Goal: Task Accomplishment & Management: Manage account settings

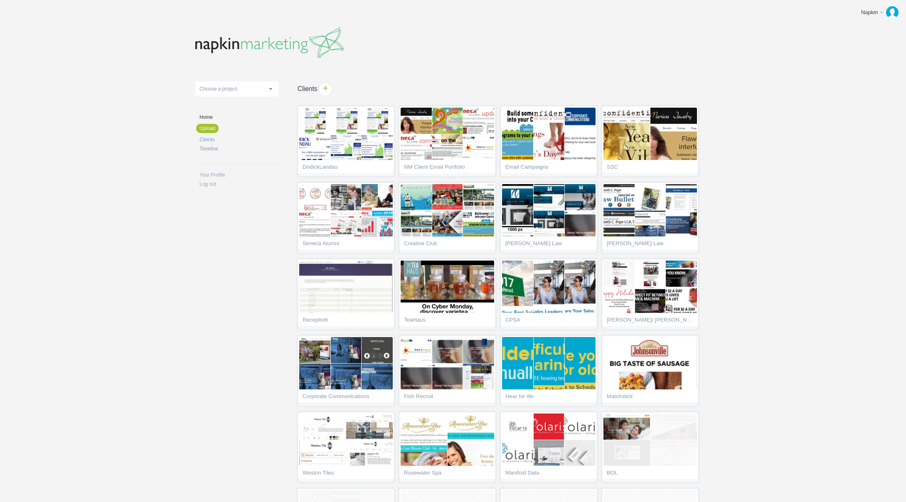
click at [328, 87] on span "+" at bounding box center [325, 89] width 13 height 13
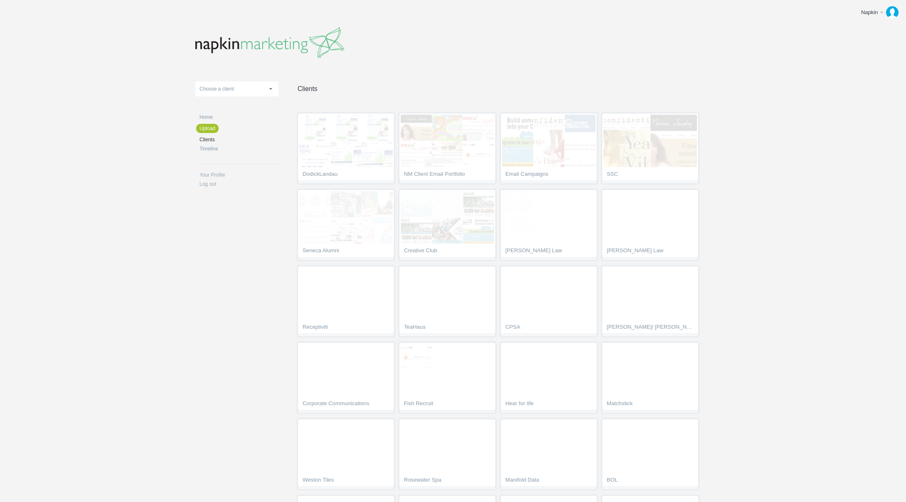
scroll to position [2556, 0]
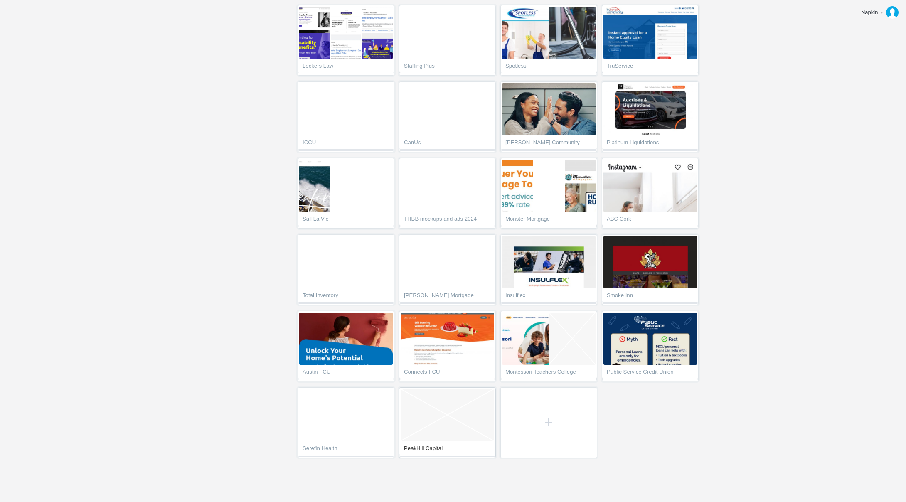
click at [452, 411] on span "Empty Project" at bounding box center [448, 415] width 94 height 52
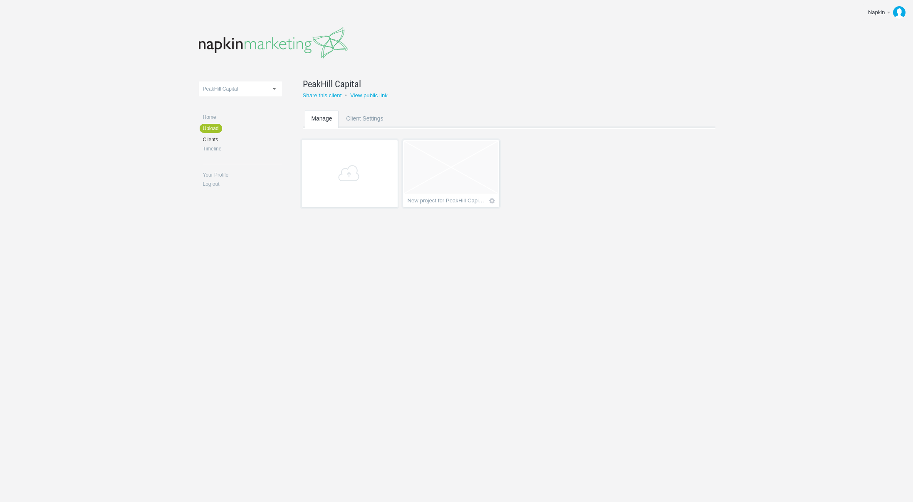
click at [448, 179] on span "Empty project" at bounding box center [451, 167] width 94 height 52
click at [431, 87] on span "Rename" at bounding box center [434, 85] width 27 height 10
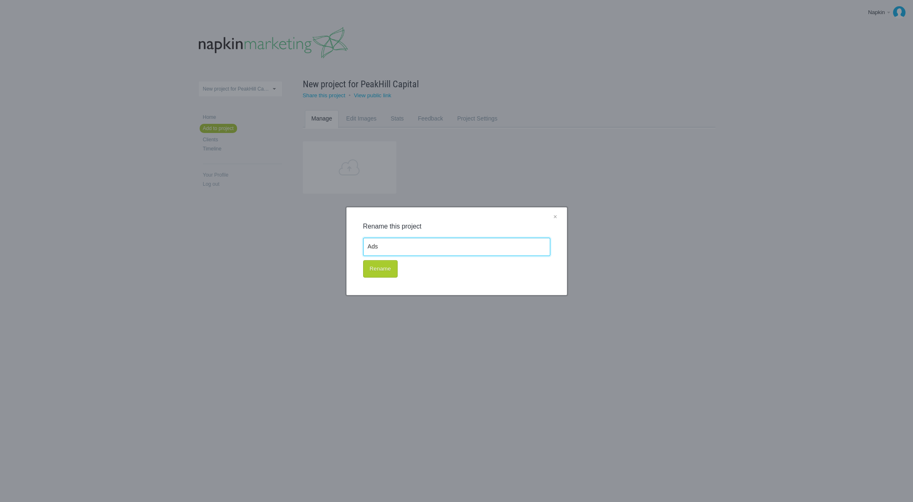
type input "Ads"
click at [390, 267] on button "Rename" at bounding box center [380, 268] width 35 height 17
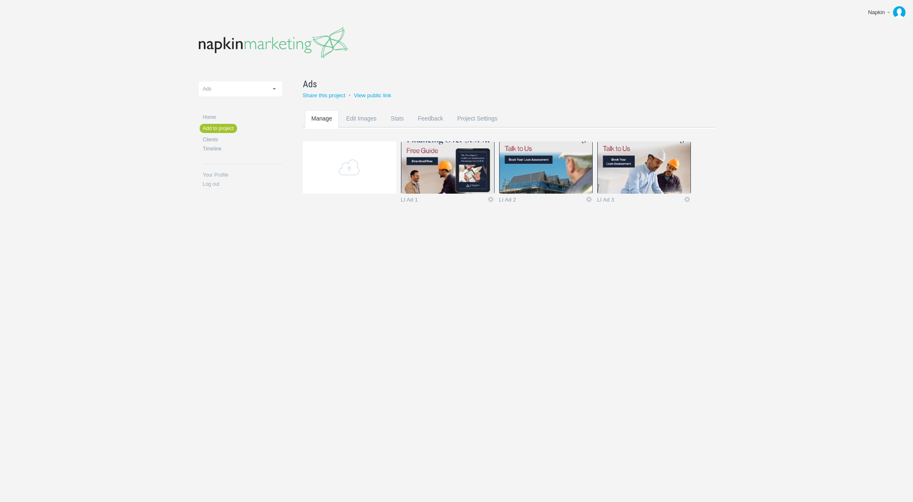
click at [456, 179] on img at bounding box center [448, 167] width 94 height 52
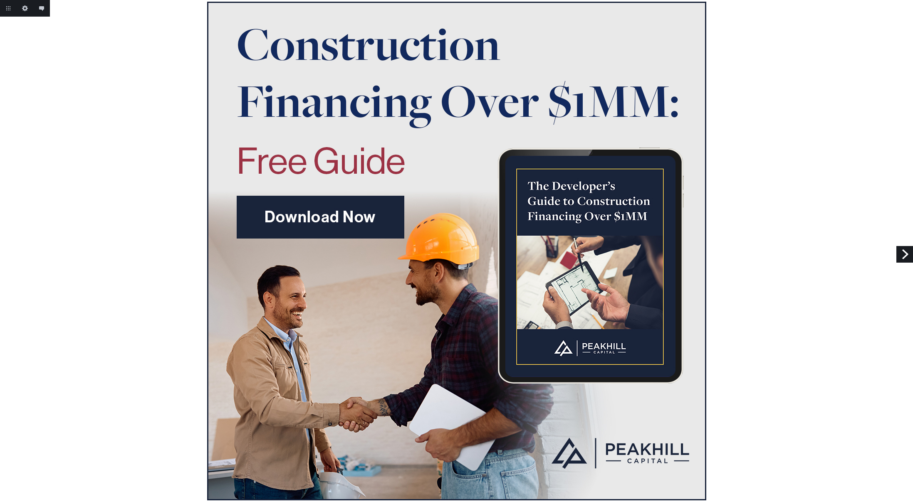
click at [901, 252] on link "Next" at bounding box center [904, 254] width 17 height 17
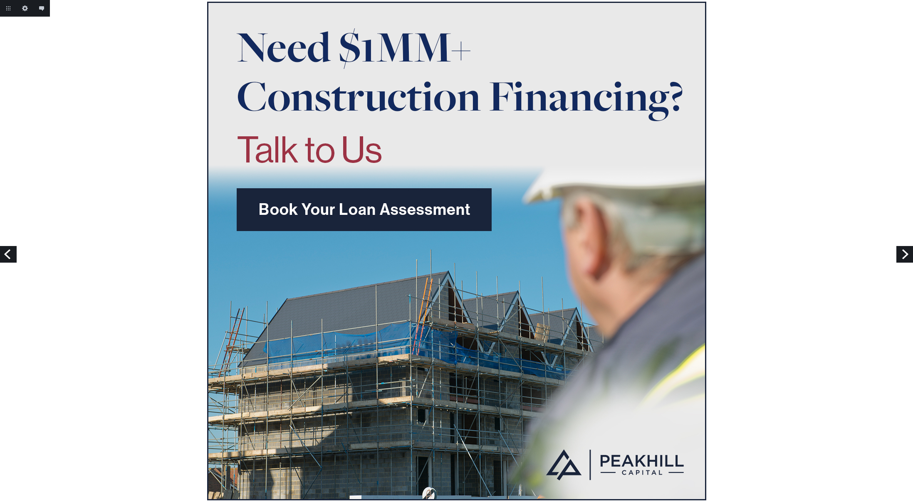
click at [899, 252] on link "Next" at bounding box center [904, 254] width 17 height 17
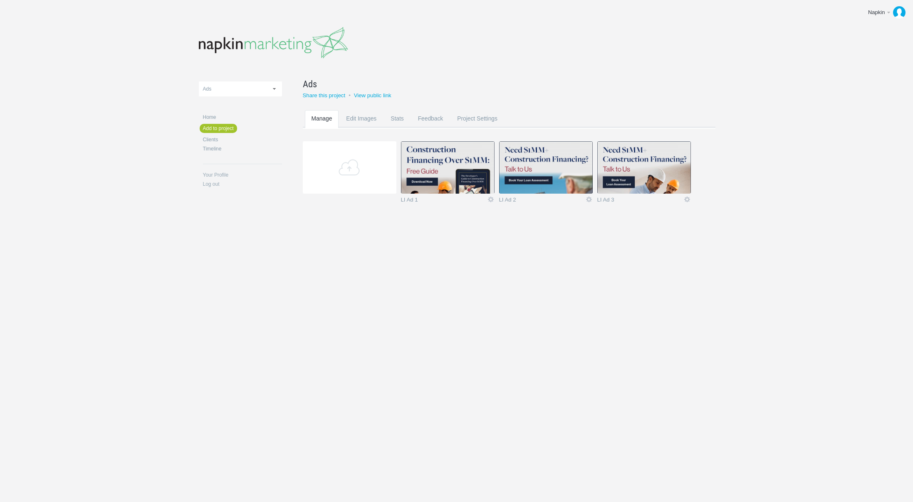
click at [641, 69] on div "11-1 & 11-2 2016 eNews Redesign 2021 Templates 2023 Templates 320pix_Mobile DL …" at bounding box center [457, 127] width 516 height 254
click at [738, 143] on body "Napkin Edit profile Log out Upload 11-1 & 11-2 2016 eNews Redesign 2021 Templat…" at bounding box center [456, 251] width 913 height 502
click at [432, 176] on img at bounding box center [448, 167] width 94 height 52
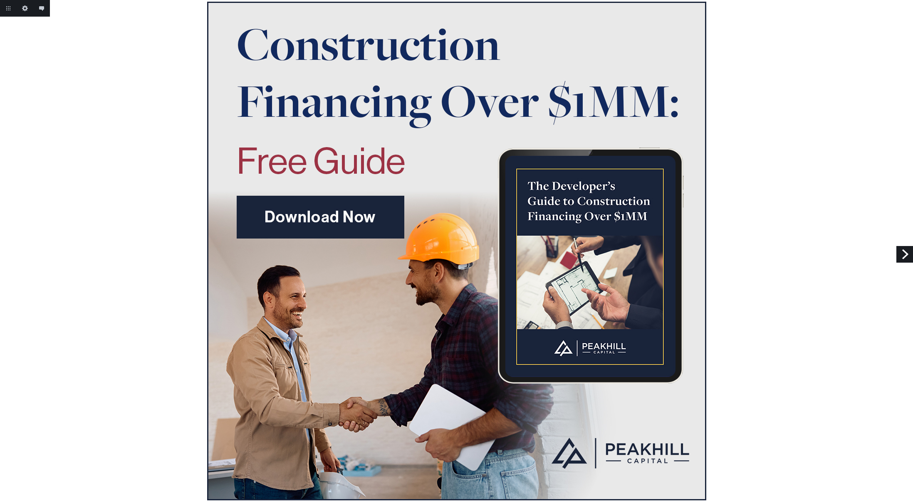
click at [901, 252] on link "Next" at bounding box center [904, 254] width 17 height 17
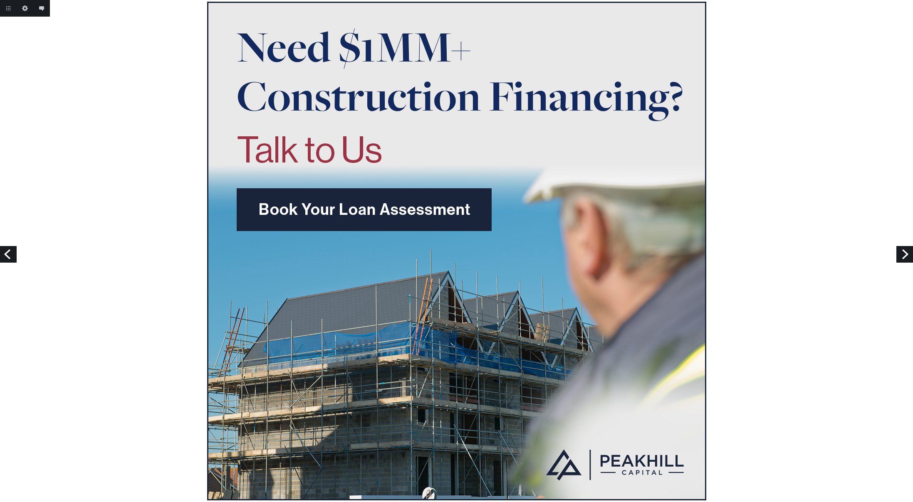
click at [901, 252] on link "Next" at bounding box center [904, 254] width 17 height 17
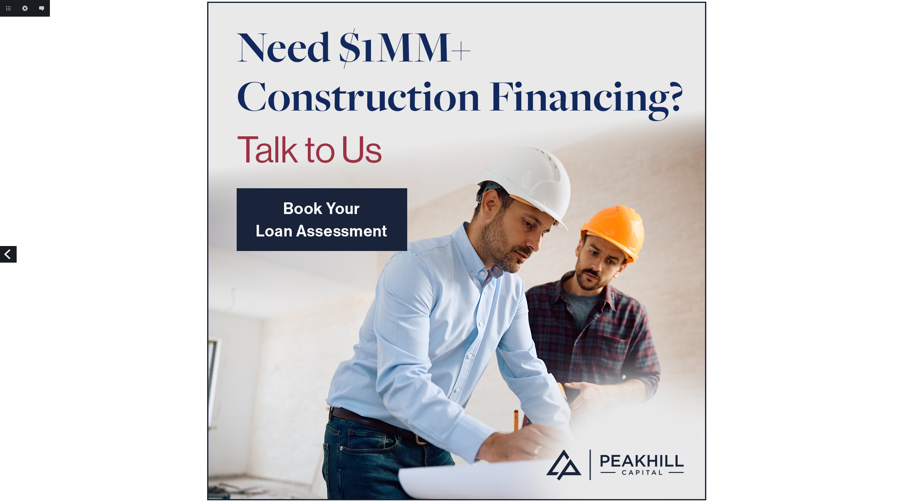
click at [5, 256] on link "Previous" at bounding box center [8, 254] width 17 height 17
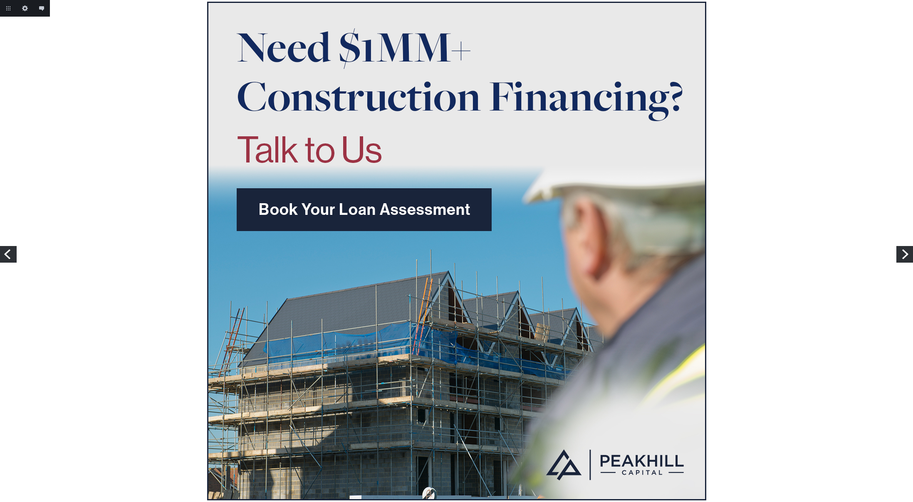
click at [5, 256] on link "Previous" at bounding box center [8, 254] width 17 height 17
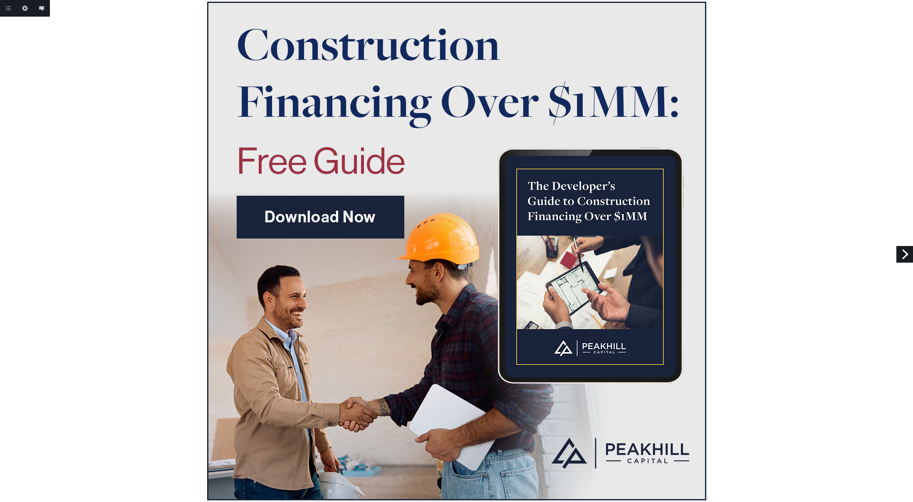
click at [817, 46] on div at bounding box center [456, 251] width 913 height 499
click at [3, 7] on link "Return to project" at bounding box center [8, 8] width 17 height 17
